Goal: Navigation & Orientation: Find specific page/section

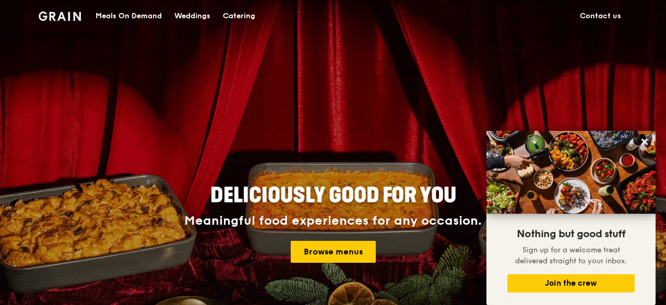
click at [243, 14] on div "Catering" at bounding box center [239, 16] width 32 height 31
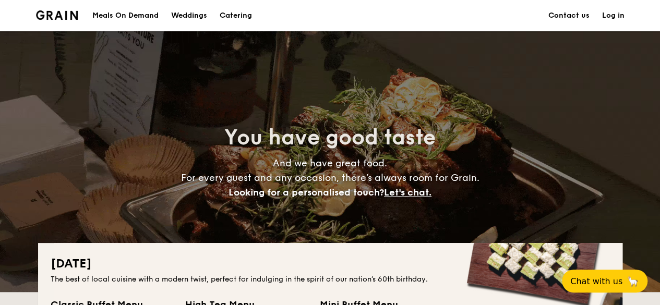
click at [120, 16] on div "Meals On Demand" at bounding box center [125, 15] width 66 height 31
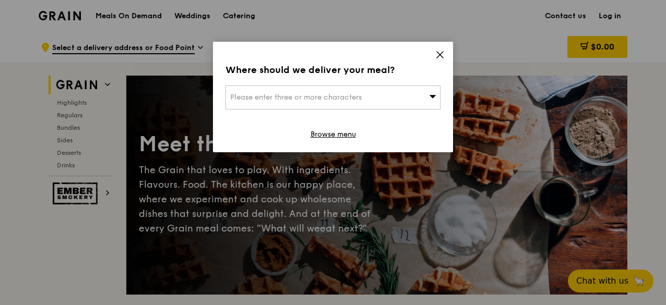
click at [441, 55] on icon at bounding box center [439, 54] width 9 height 9
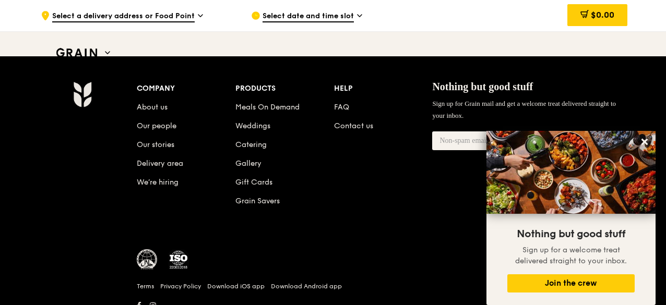
scroll to position [4389, 0]
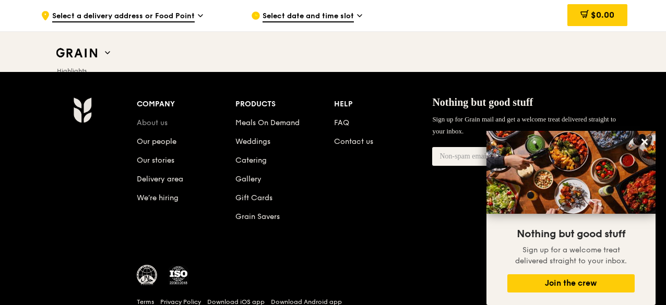
click at [159, 118] on link "About us" at bounding box center [152, 122] width 31 height 9
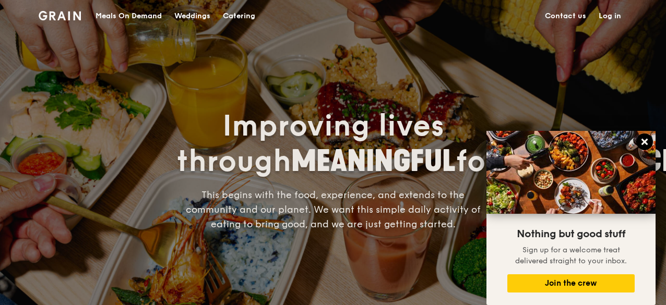
click at [645, 141] on icon at bounding box center [644, 142] width 6 height 6
